Goal: Task Accomplishment & Management: Manage account settings

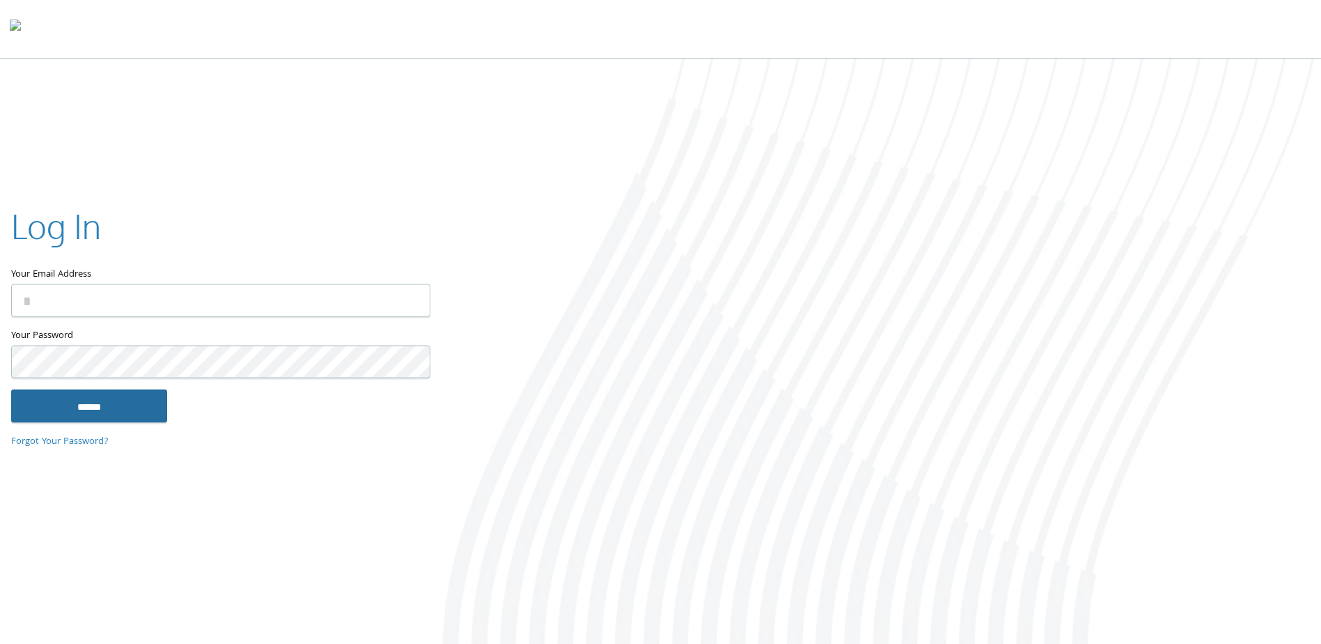
type input "**********"
click at [96, 399] on input "******" at bounding box center [89, 405] width 156 height 33
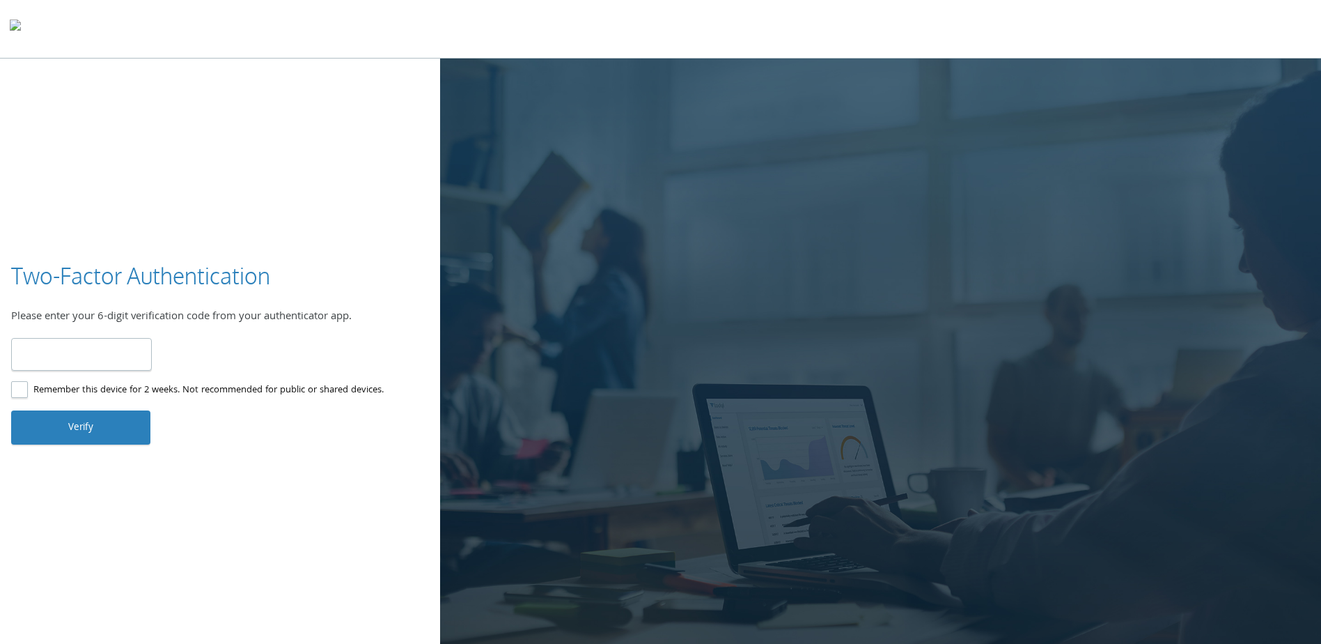
type input "******"
